Goal: Task Accomplishment & Management: Complete application form

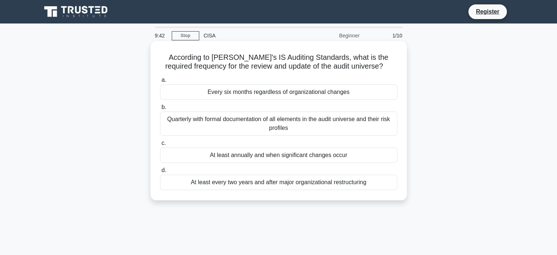
click at [295, 121] on div "Quarterly with formal documentation of all elements in the audit universe and t…" at bounding box center [278, 123] width 237 height 24
click at [160, 110] on input "b. Quarterly with formal documentation of all elements in the audit universe an…" at bounding box center [160, 107] width 0 height 5
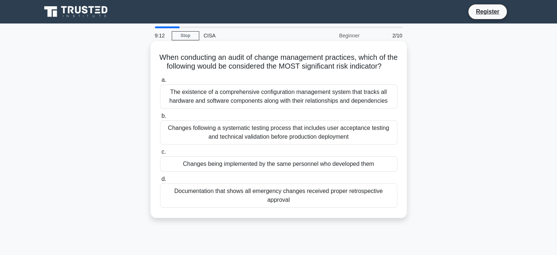
click at [295, 205] on div "Documentation that shows all emergency changes received proper retrospective ap…" at bounding box center [278, 195] width 237 height 24
click at [160, 181] on input "d. Documentation that shows all emergency changes received proper retrospective…" at bounding box center [160, 179] width 0 height 5
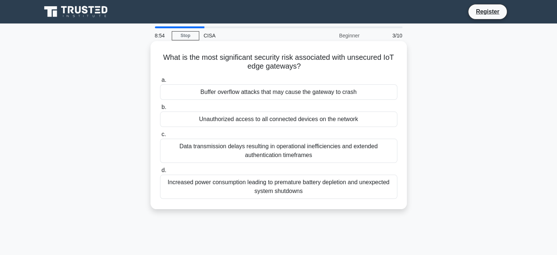
click at [301, 118] on div "Unauthorized access to all connected devices on the network" at bounding box center [278, 118] width 237 height 15
click at [160, 110] on input "b. Unauthorized access to all connected devices on the network" at bounding box center [160, 107] width 0 height 5
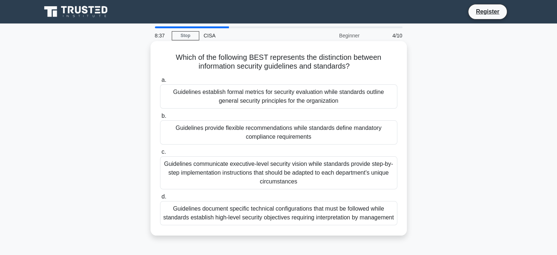
click at [308, 134] on div "Guidelines provide flexible recommendations while standards define mandatory co…" at bounding box center [278, 132] width 237 height 24
click at [160, 118] on input "b. Guidelines provide flexible recommendations while standards define mandatory…" at bounding box center [160, 116] width 0 height 5
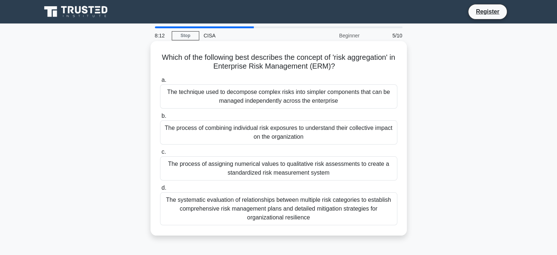
click at [292, 205] on div "The systematic evaluation of relationships between multiple risk categories to …" at bounding box center [278, 208] width 237 height 33
click at [160, 190] on input "d. The systematic evaluation of relationships between multiple risk categories …" at bounding box center [160, 187] width 0 height 5
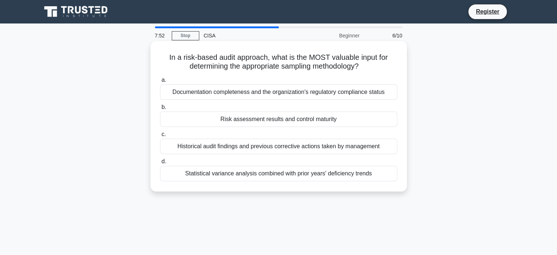
click at [284, 173] on div "Statistical variance analysis combined with prior years' deficiency trends" at bounding box center [278, 173] width 237 height 15
click at [160, 164] on input "d. Statistical variance analysis combined with prior years' deficiency trends" at bounding box center [160, 161] width 0 height 5
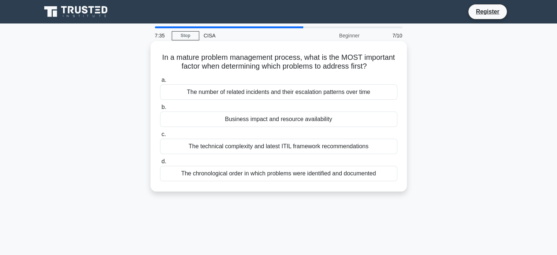
click at [335, 94] on div "The number of related incidents and their escalation patterns over time" at bounding box center [278, 91] width 237 height 15
click at [160, 82] on input "a. The number of related incidents and their escalation patterns over time" at bounding box center [160, 80] width 0 height 5
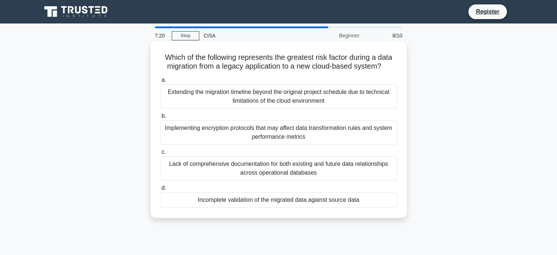
click at [313, 132] on div "Implementing encryption protocols that may affect data transformation rules and…" at bounding box center [278, 132] width 237 height 24
click at [160, 118] on input "b. Implementing encryption protocols that may affect data transformation rules …" at bounding box center [160, 116] width 0 height 5
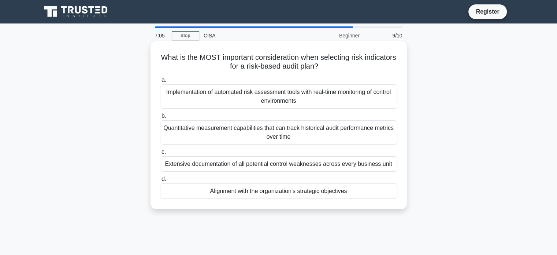
click at [303, 128] on div "Quantitative measurement capabilities that can track historical audit performan…" at bounding box center [278, 132] width 237 height 24
click at [160, 118] on input "b. Quantitative measurement capabilities that can track historical audit perfor…" at bounding box center [160, 116] width 0 height 5
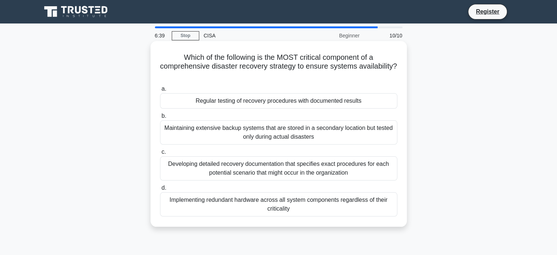
click at [310, 168] on div "Developing detailed recovery documentation that specifies exact procedures for …" at bounding box center [278, 168] width 237 height 24
click at [160, 154] on input "c. Developing detailed recovery documentation that specifies exact procedures f…" at bounding box center [160, 151] width 0 height 5
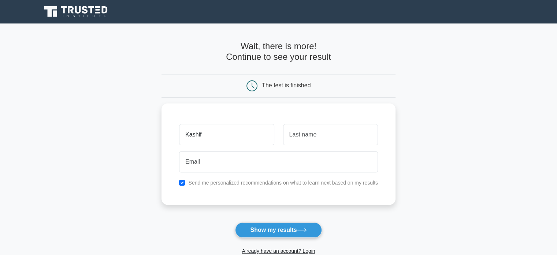
type input "Kashif"
type input "Khan"
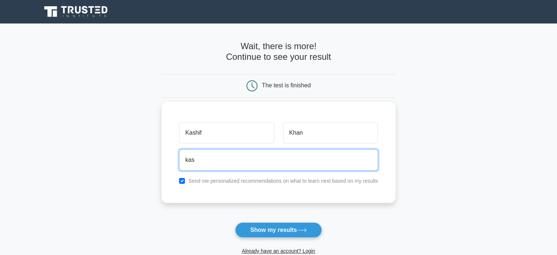
type input "kashifkhanmcs@gmail.com"
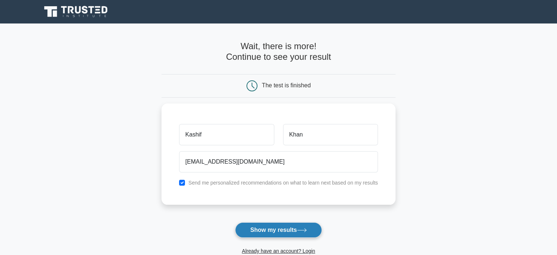
click at [283, 230] on button "Show my results" at bounding box center [278, 229] width 86 height 15
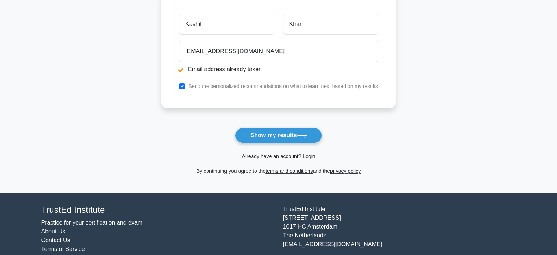
scroll to position [154, 0]
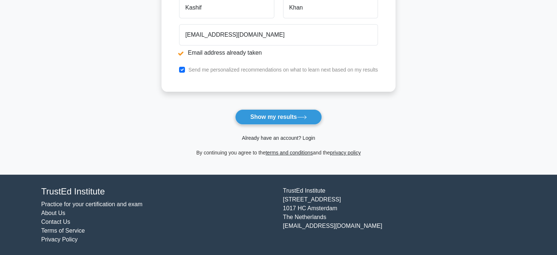
click at [284, 135] on link "Already have an account? Login" at bounding box center [278, 138] width 73 height 6
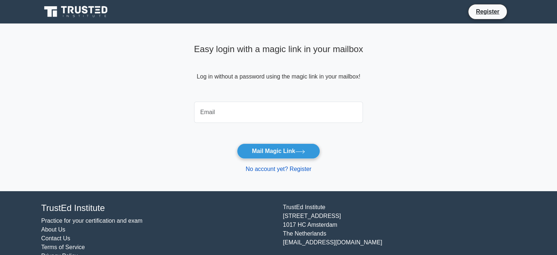
click at [304, 168] on link "No account yet? Register" at bounding box center [279, 169] width 66 height 6
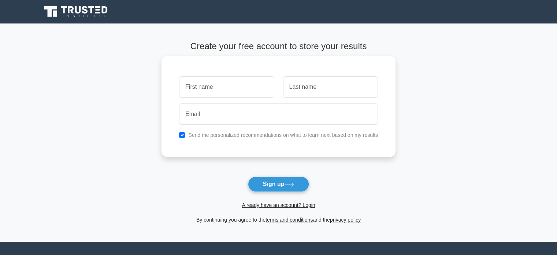
click at [249, 88] on input "text" at bounding box center [226, 86] width 95 height 21
type input "Kashif"
click at [299, 87] on input "text" at bounding box center [330, 86] width 95 height 21
type input "Khan"
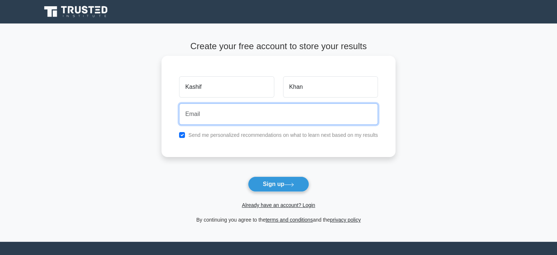
click at [307, 113] on input "email" at bounding box center [278, 113] width 199 height 21
type input "[EMAIL_ADDRESS][DOMAIN_NAME]"
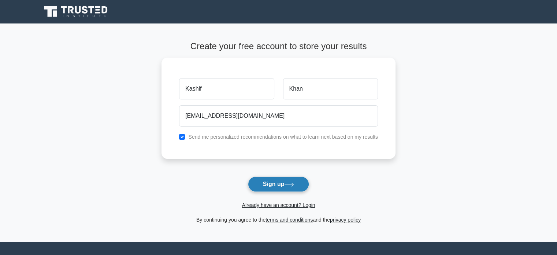
click at [286, 183] on icon at bounding box center [289, 184] width 10 height 4
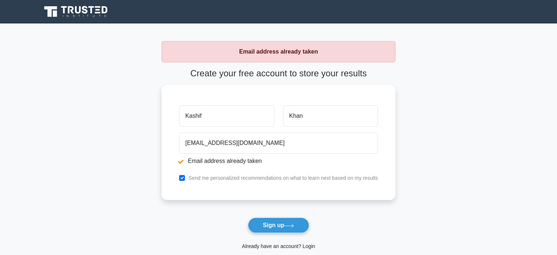
click at [308, 248] on link "Already have an account? Login" at bounding box center [278, 246] width 73 height 6
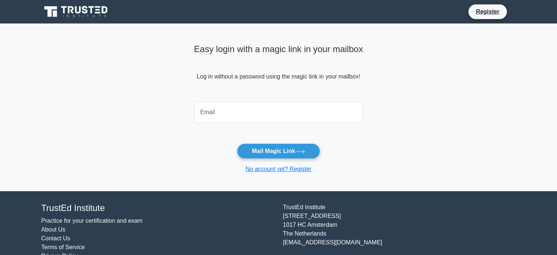
click at [264, 107] on input "email" at bounding box center [278, 111] width 169 height 21
type input "kashifkhanmcs@gmail.com"
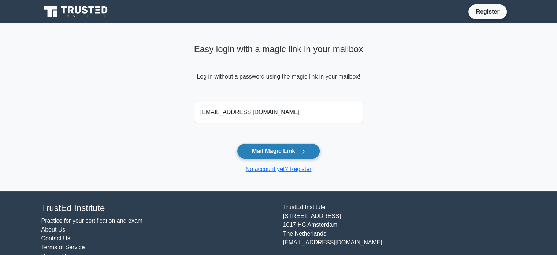
click at [281, 152] on button "Mail Magic Link" at bounding box center [278, 150] width 83 height 15
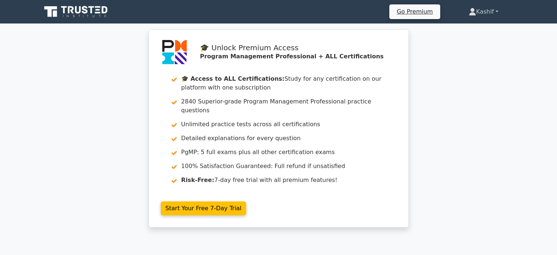
click at [496, 10] on link "Kashif" at bounding box center [483, 11] width 65 height 15
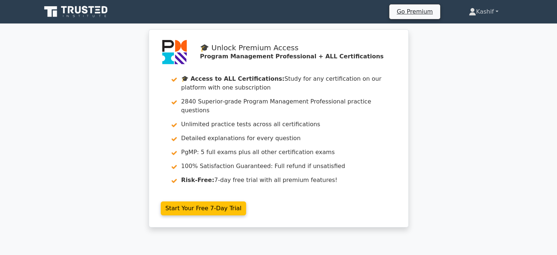
drag, startPoint x: 496, startPoint y: 10, endPoint x: 414, endPoint y: 177, distance: 186.1
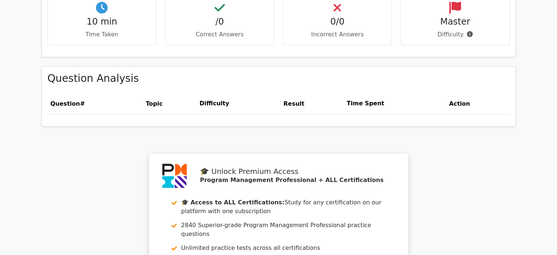
scroll to position [411, 0]
